Goal: Check status: Check status

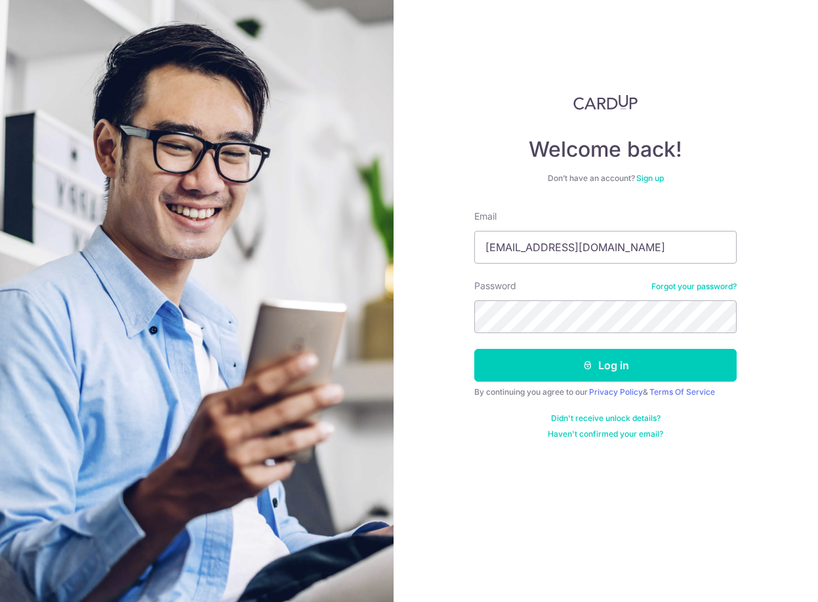
type input "[EMAIL_ADDRESS][DOMAIN_NAME]"
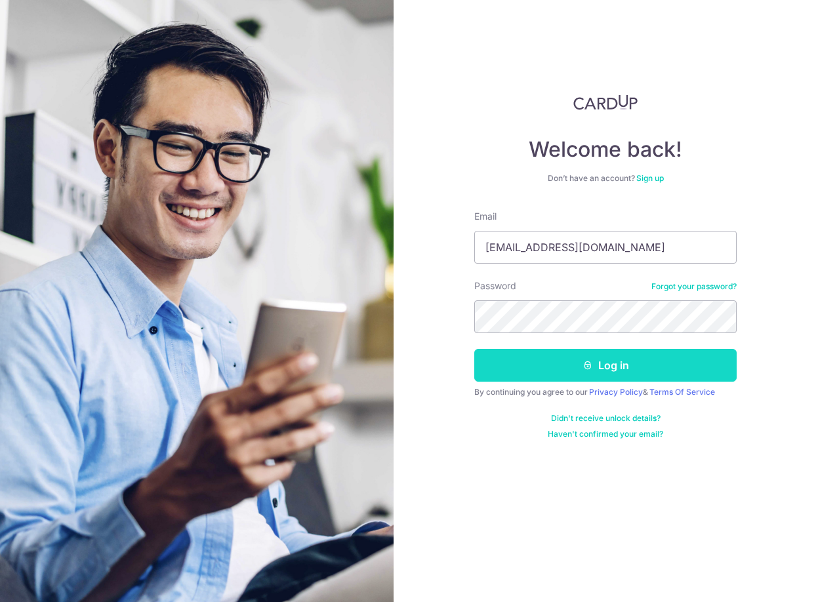
click at [596, 369] on button "Log in" at bounding box center [605, 365] width 262 height 33
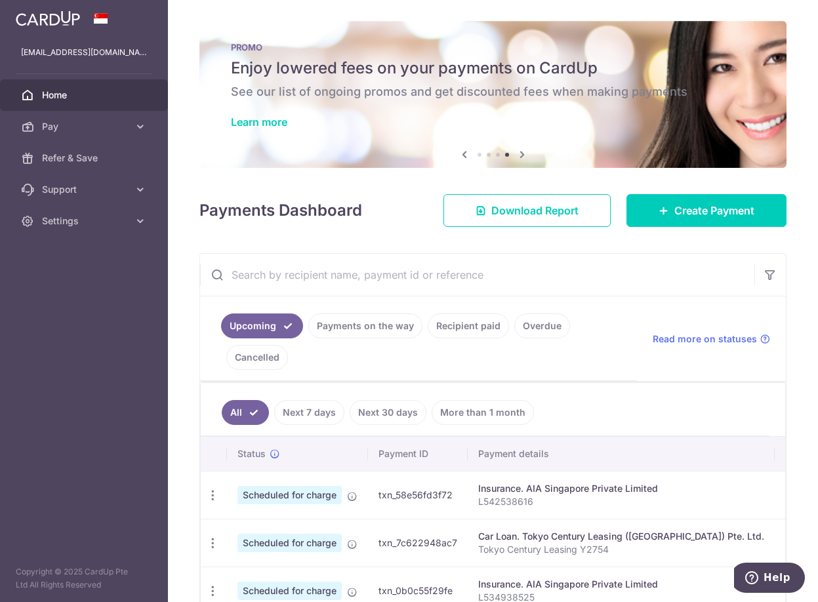
click at [585, 262] on input "text" at bounding box center [477, 275] width 554 height 42
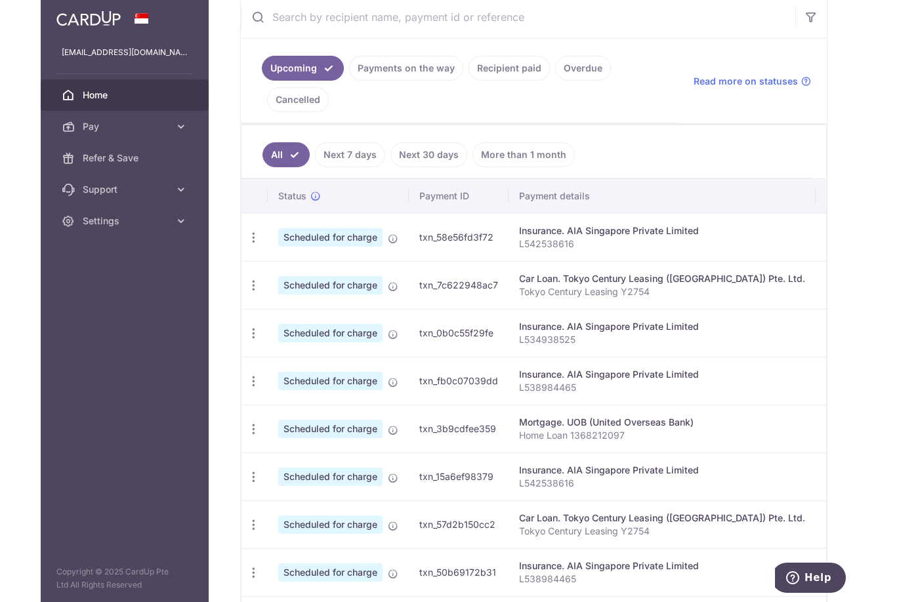
scroll to position [259, 0]
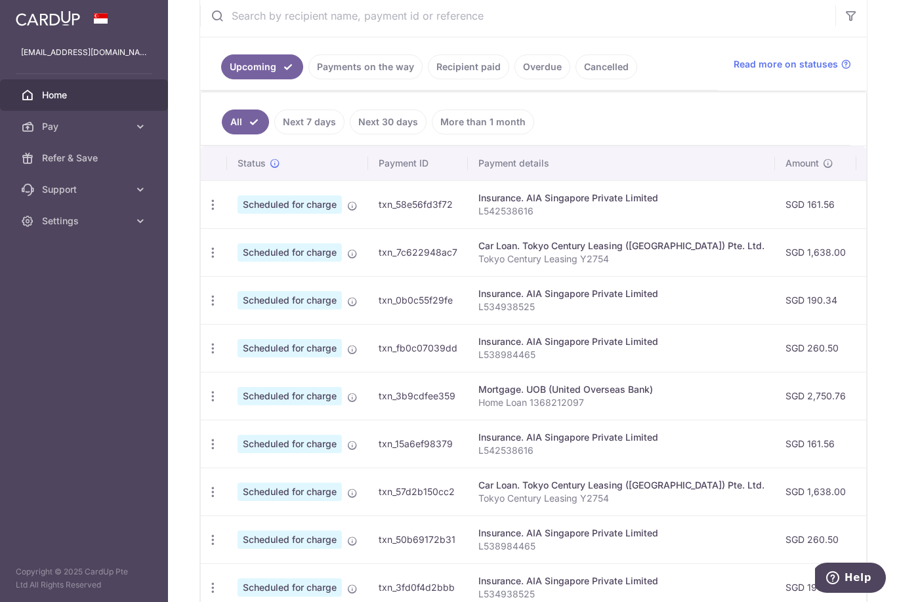
click at [383, 71] on link "Payments on the way" at bounding box center [365, 66] width 114 height 25
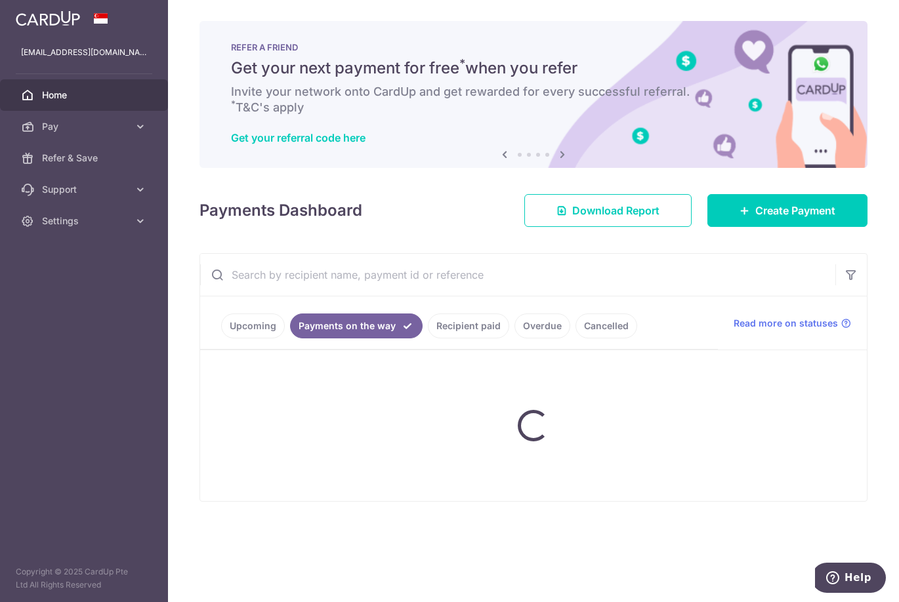
scroll to position [0, 0]
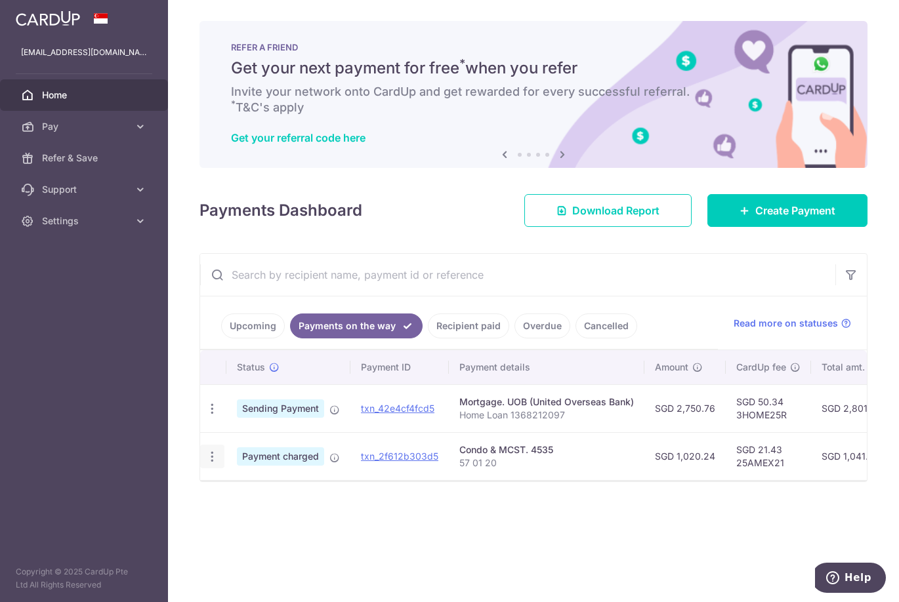
click at [211, 457] on icon "button" at bounding box center [212, 457] width 14 height 14
click at [248, 491] on span "PDF Receipt" at bounding box center [281, 492] width 89 height 13
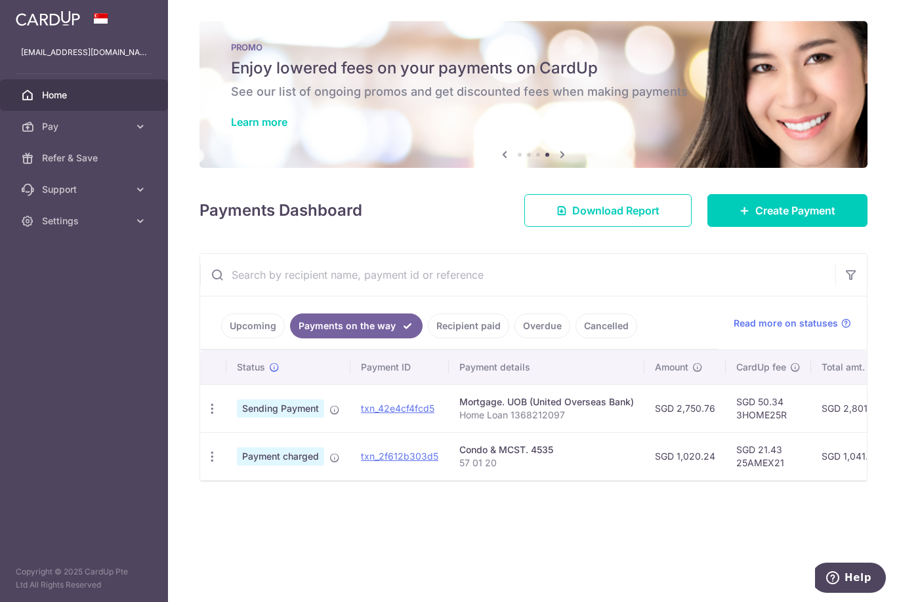
click at [469, 321] on link "Recipient paid" at bounding box center [468, 326] width 81 height 25
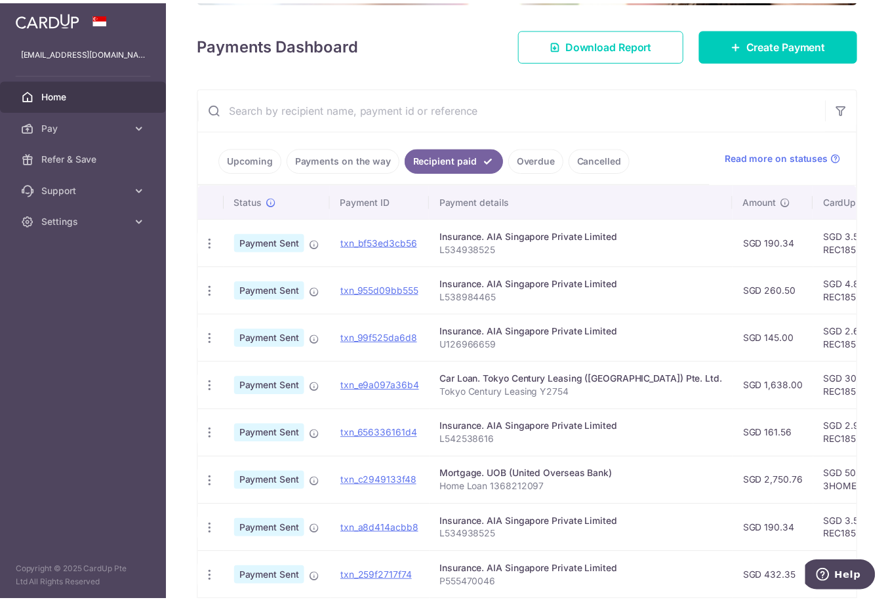
scroll to position [179, 0]
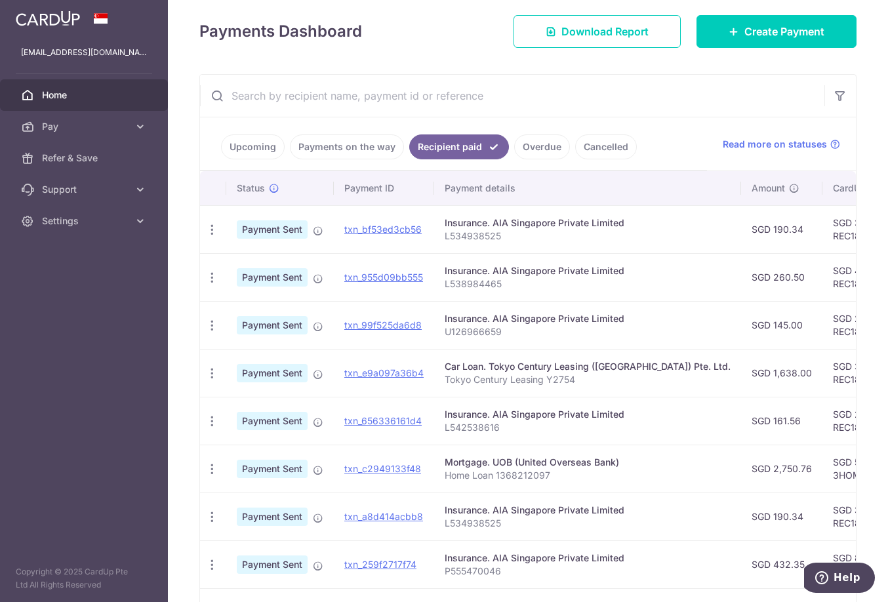
click at [264, 145] on link "Upcoming" at bounding box center [253, 146] width 64 height 25
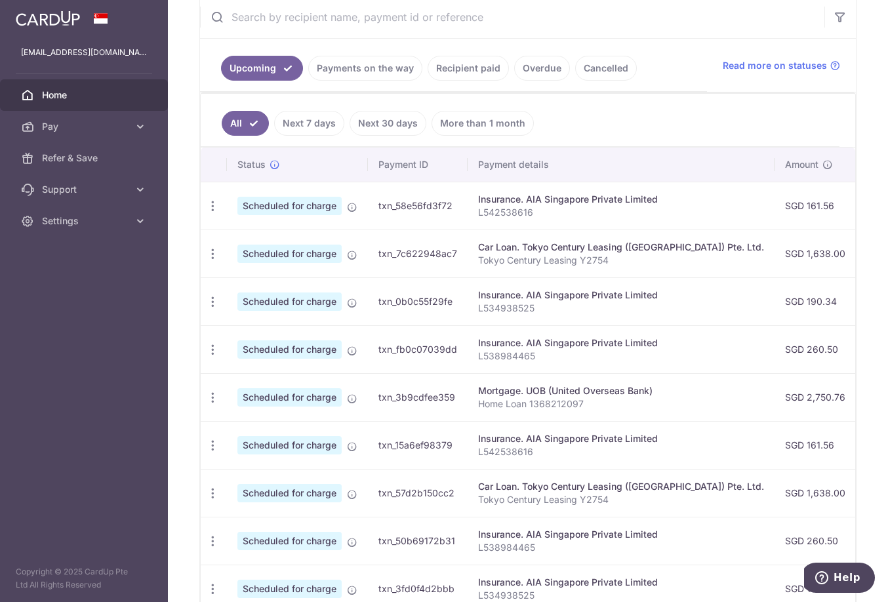
scroll to position [259, 0]
click at [354, 69] on link "Payments on the way" at bounding box center [365, 66] width 114 height 25
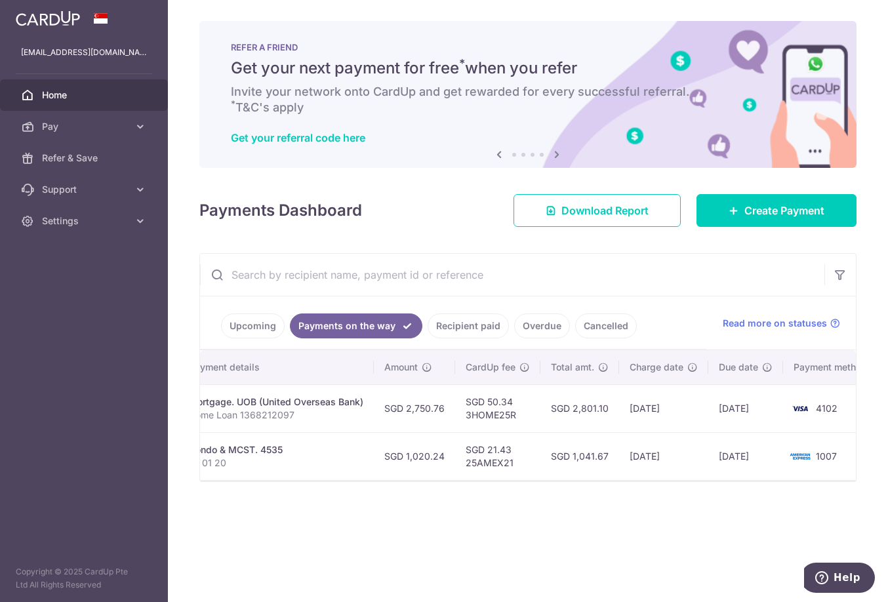
scroll to position [0, 290]
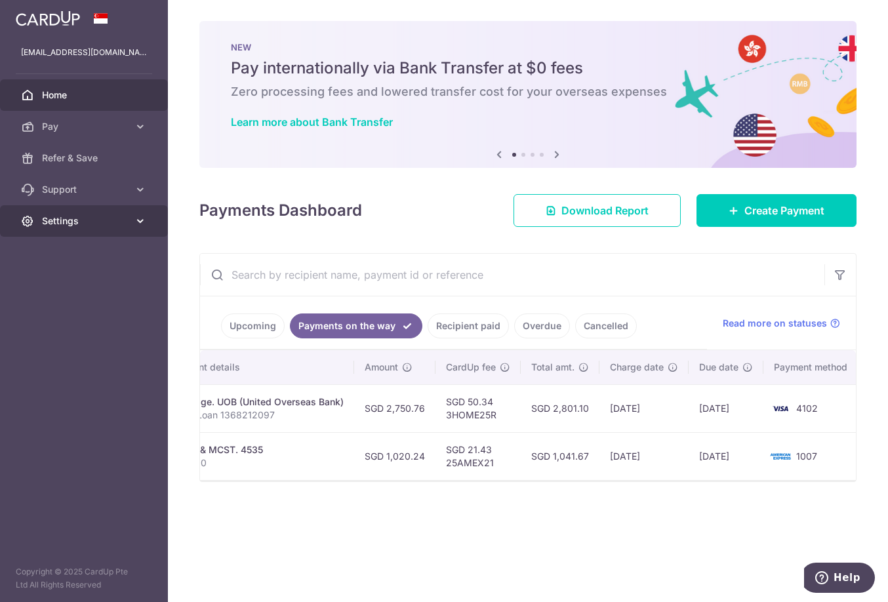
click at [105, 224] on span "Settings" at bounding box center [85, 221] width 87 height 13
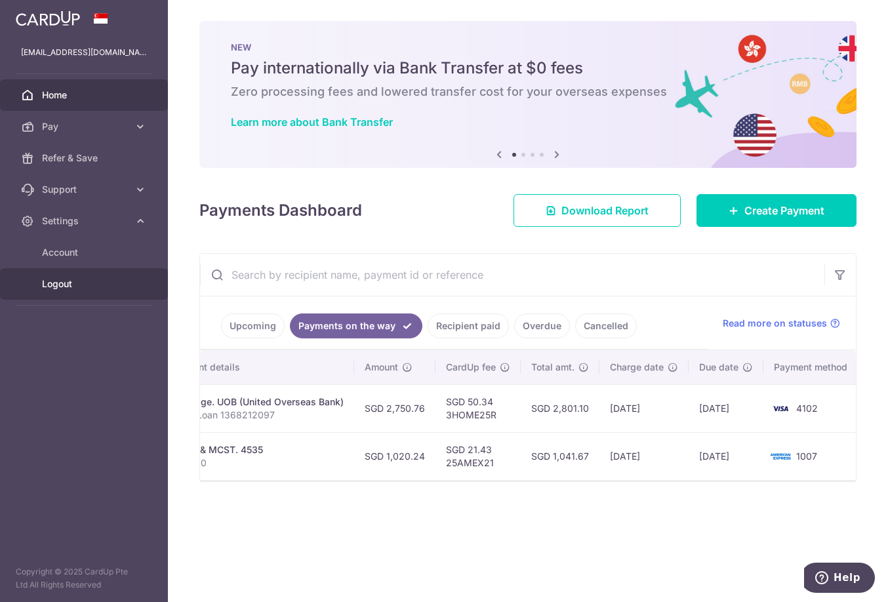
click at [53, 287] on span "Logout" at bounding box center [85, 283] width 87 height 13
